Goal: Task Accomplishment & Management: Manage account settings

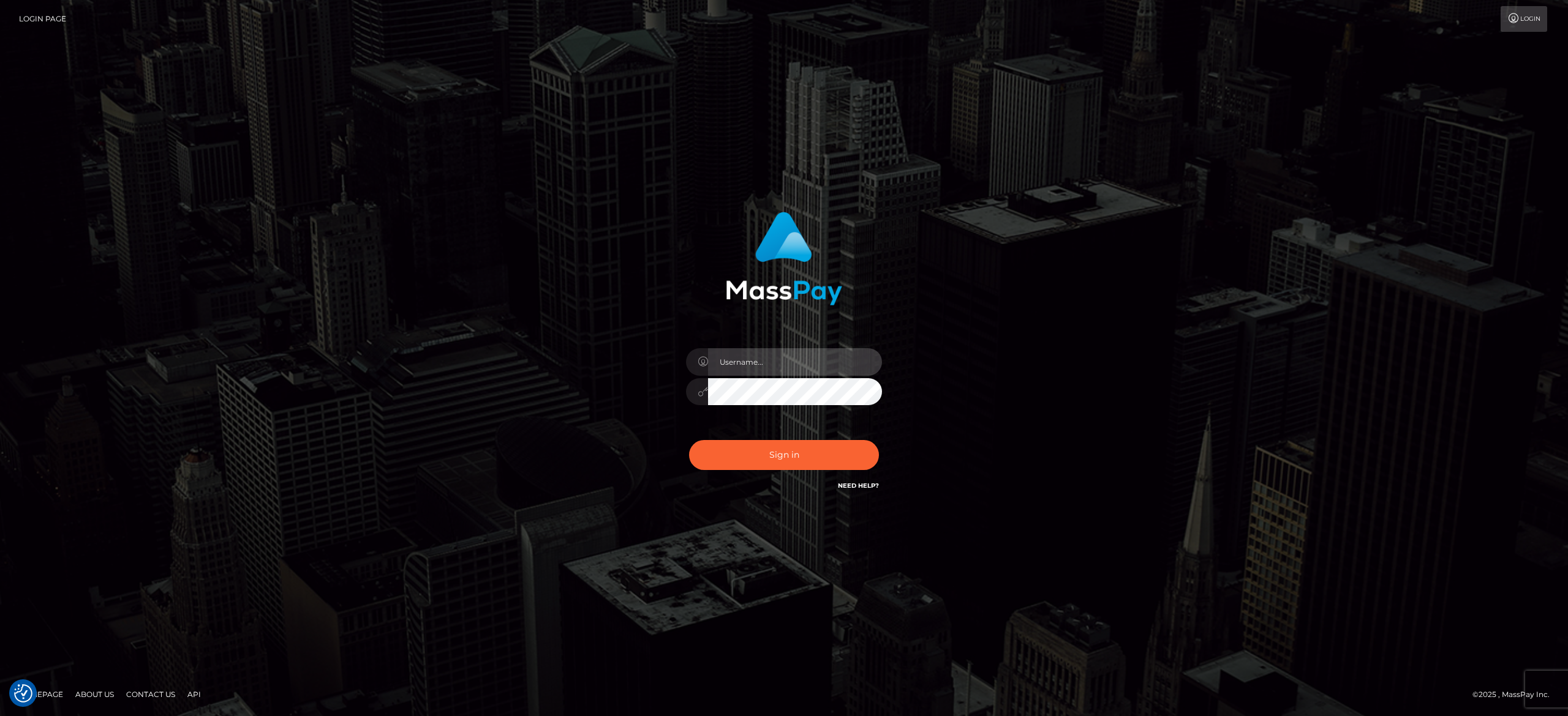
type input "[PERSON_NAME].[PERSON_NAME]"
click at [1352, 543] on div "alexandra.barbu" at bounding box center [784, 358] width 1568 height 495
click at [738, 448] on button "Sign in" at bounding box center [784, 455] width 190 height 30
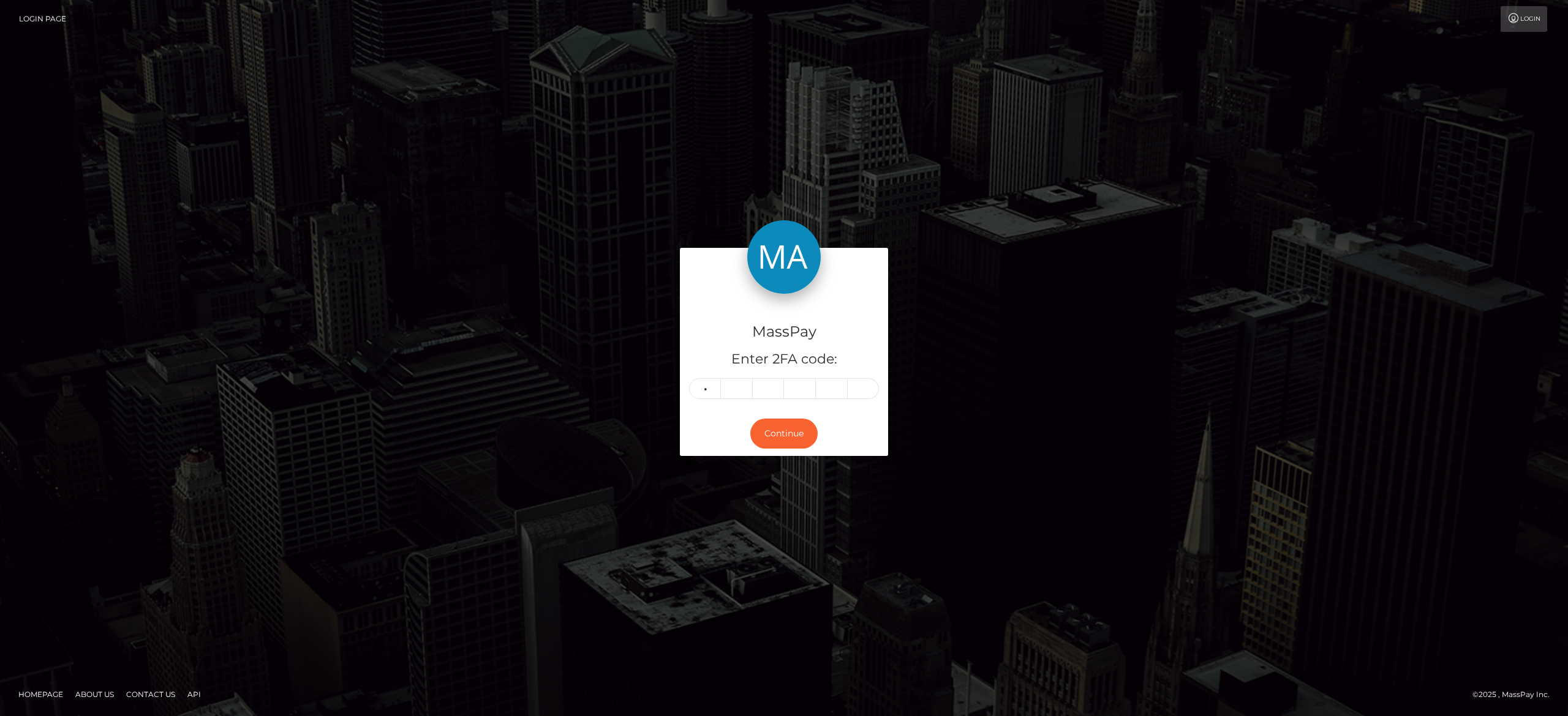
type input "8"
type input "6"
type input "5"
type input "2"
type input "5"
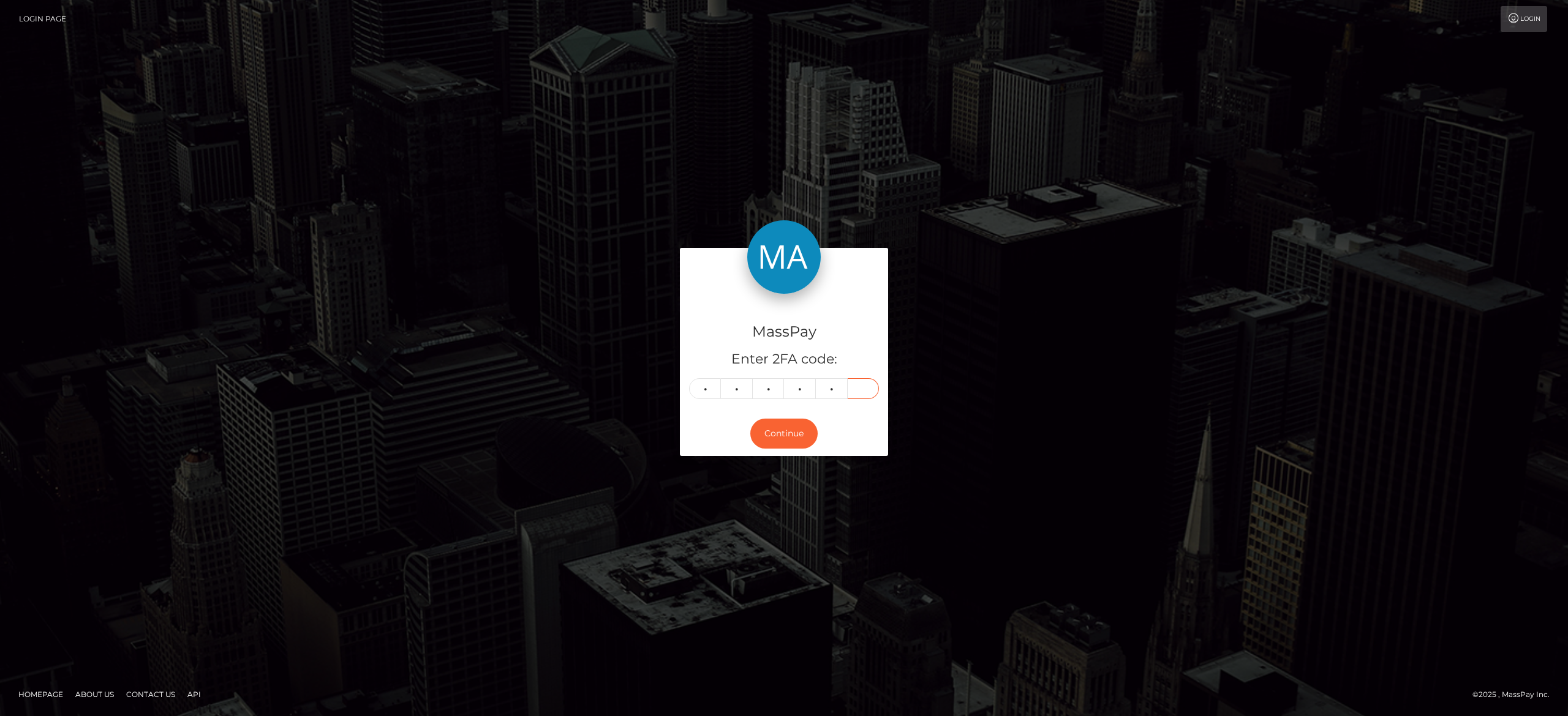
type input "2"
